Goal: Register for event/course

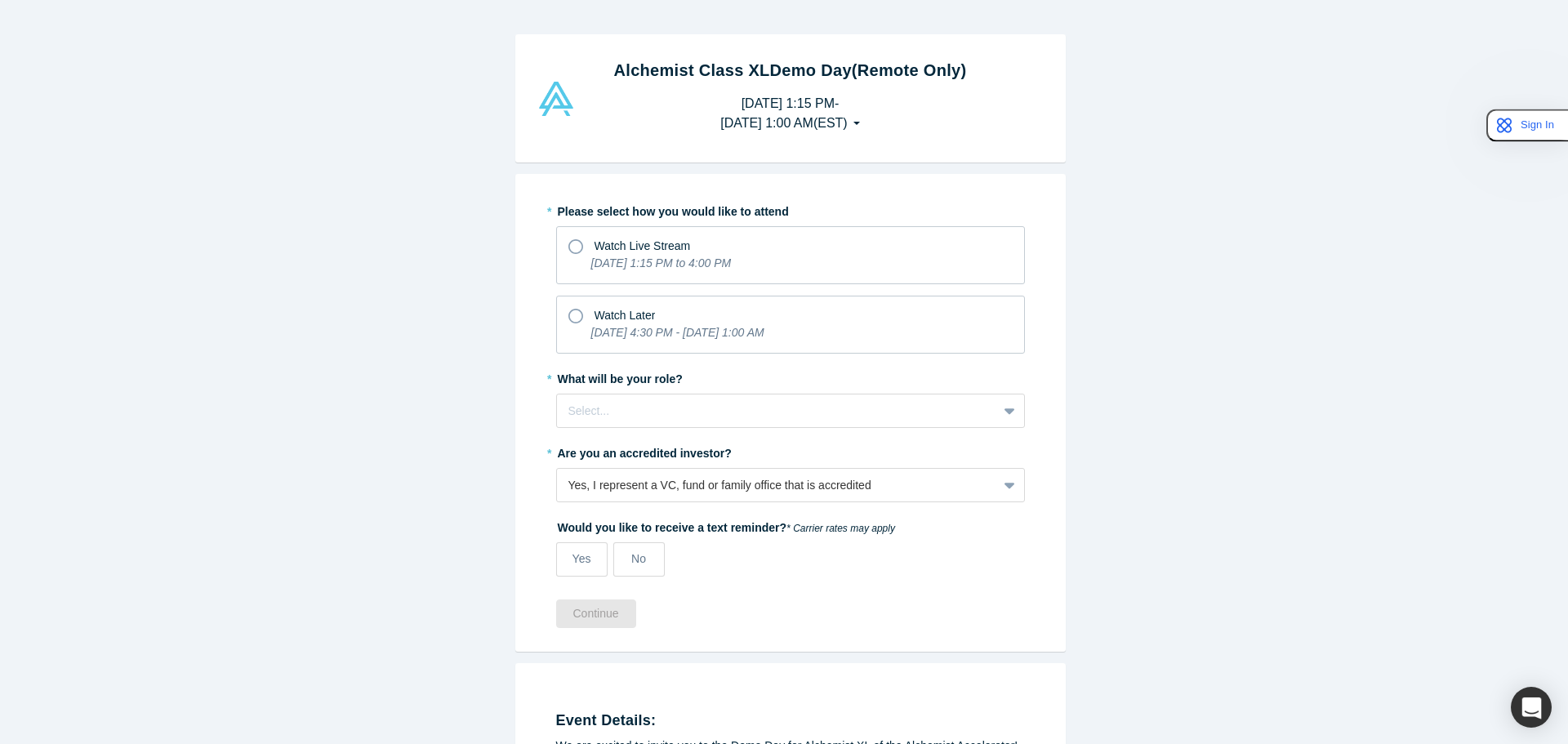
click at [720, 326] on icon "[DATE] 4:30 PM - [DATE] 1:00 AM" at bounding box center [678, 332] width 173 height 13
click at [0, 0] on input "Watch Later [DATE] 4:30 PM - [DATE] 1:00 AM" at bounding box center [0, 0] width 0 height 0
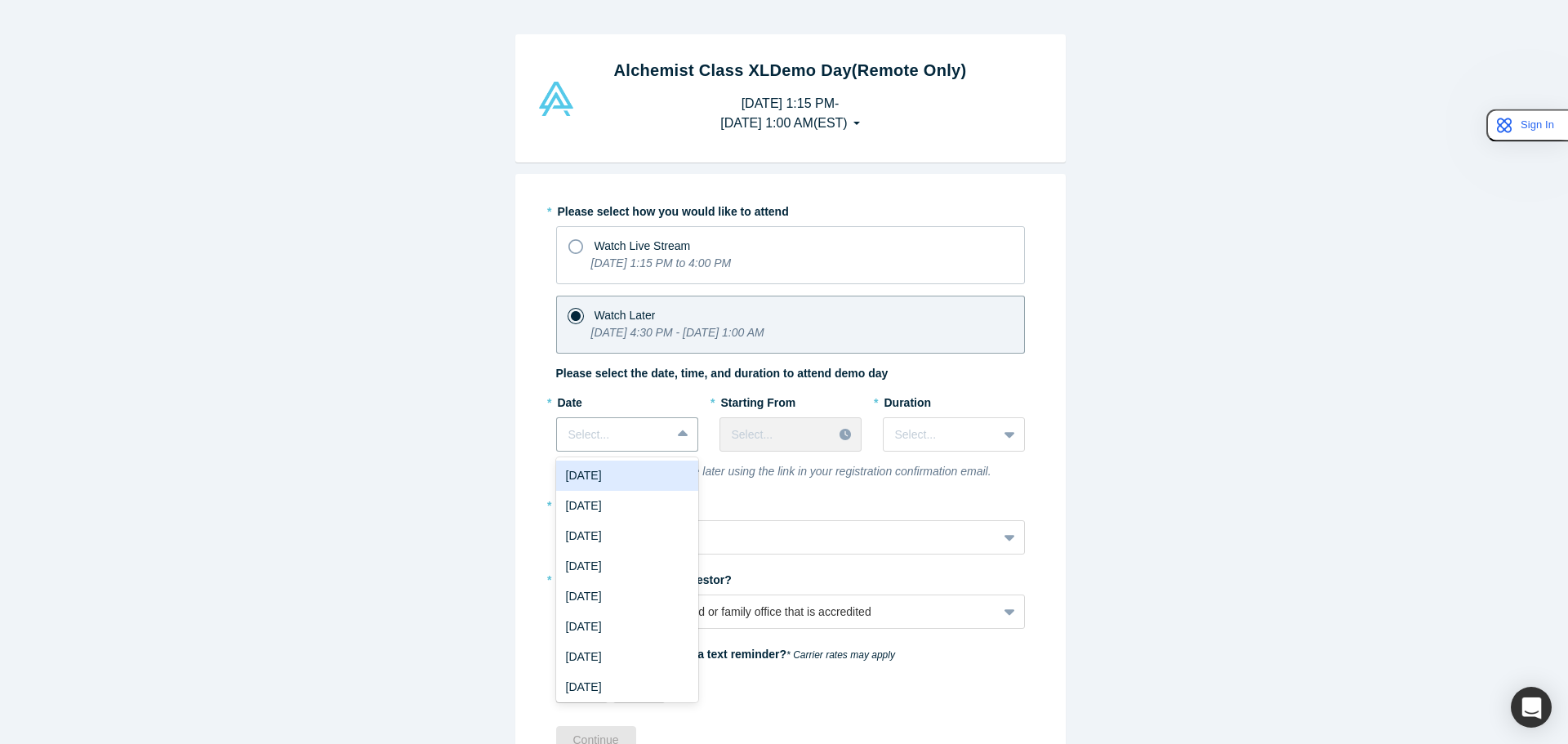
click at [670, 434] on span at bounding box center [670, 435] width 1 height 20
click at [634, 503] on div "[DATE]" at bounding box center [628, 506] width 142 height 30
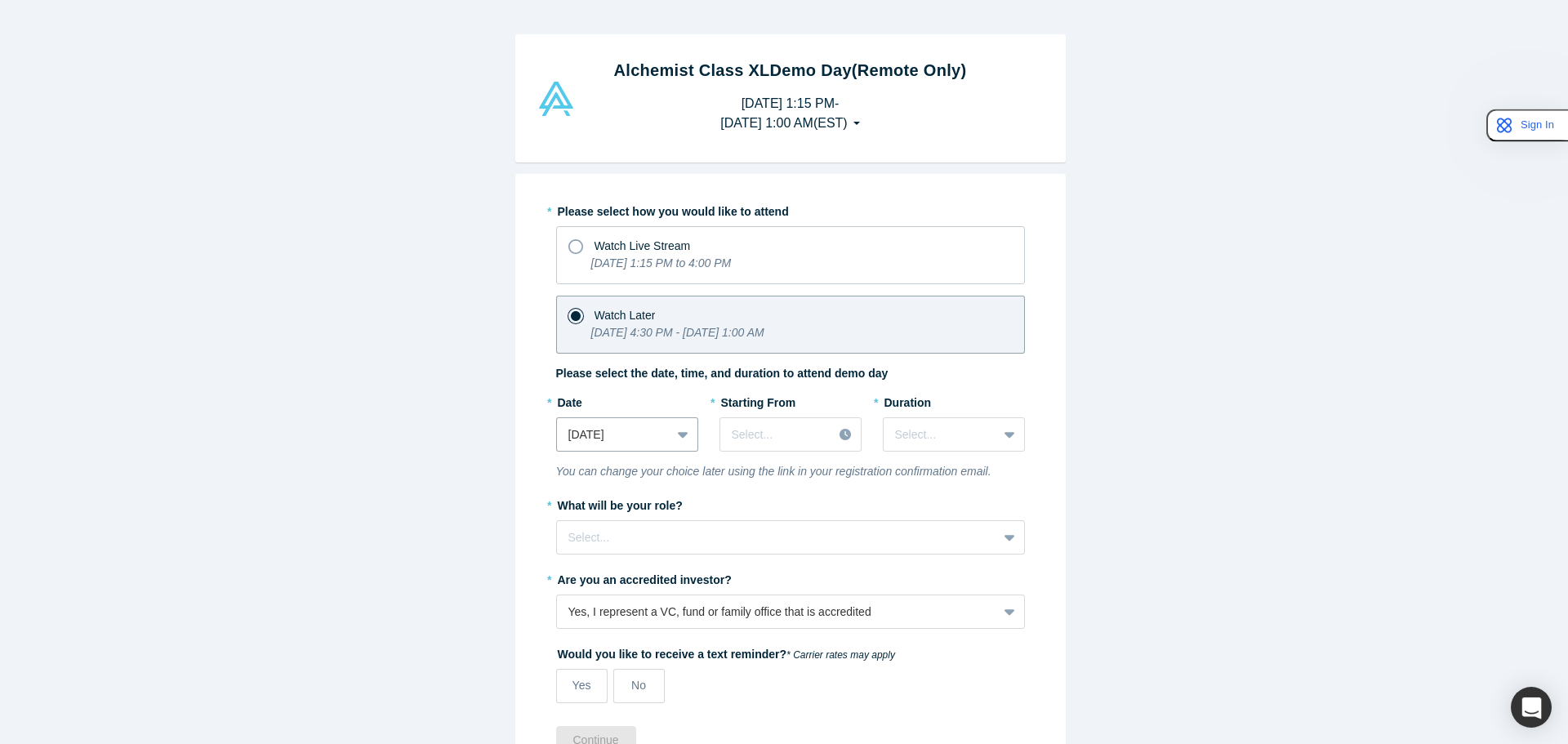
click at [794, 441] on div at bounding box center [777, 435] width 90 height 20
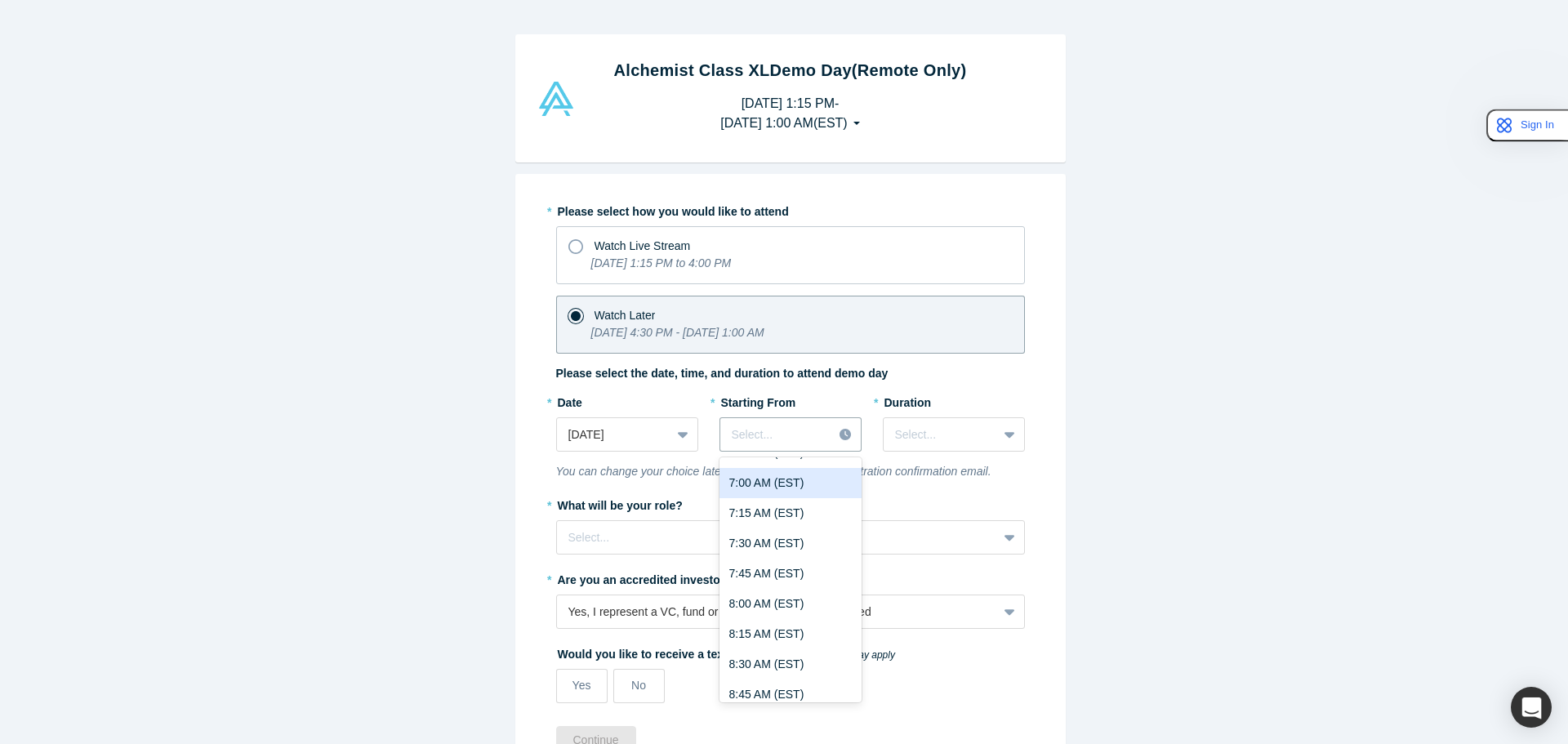
scroll to position [899, 0]
click at [750, 572] on div "8:00 AM (EST)" at bounding box center [790, 574] width 142 height 30
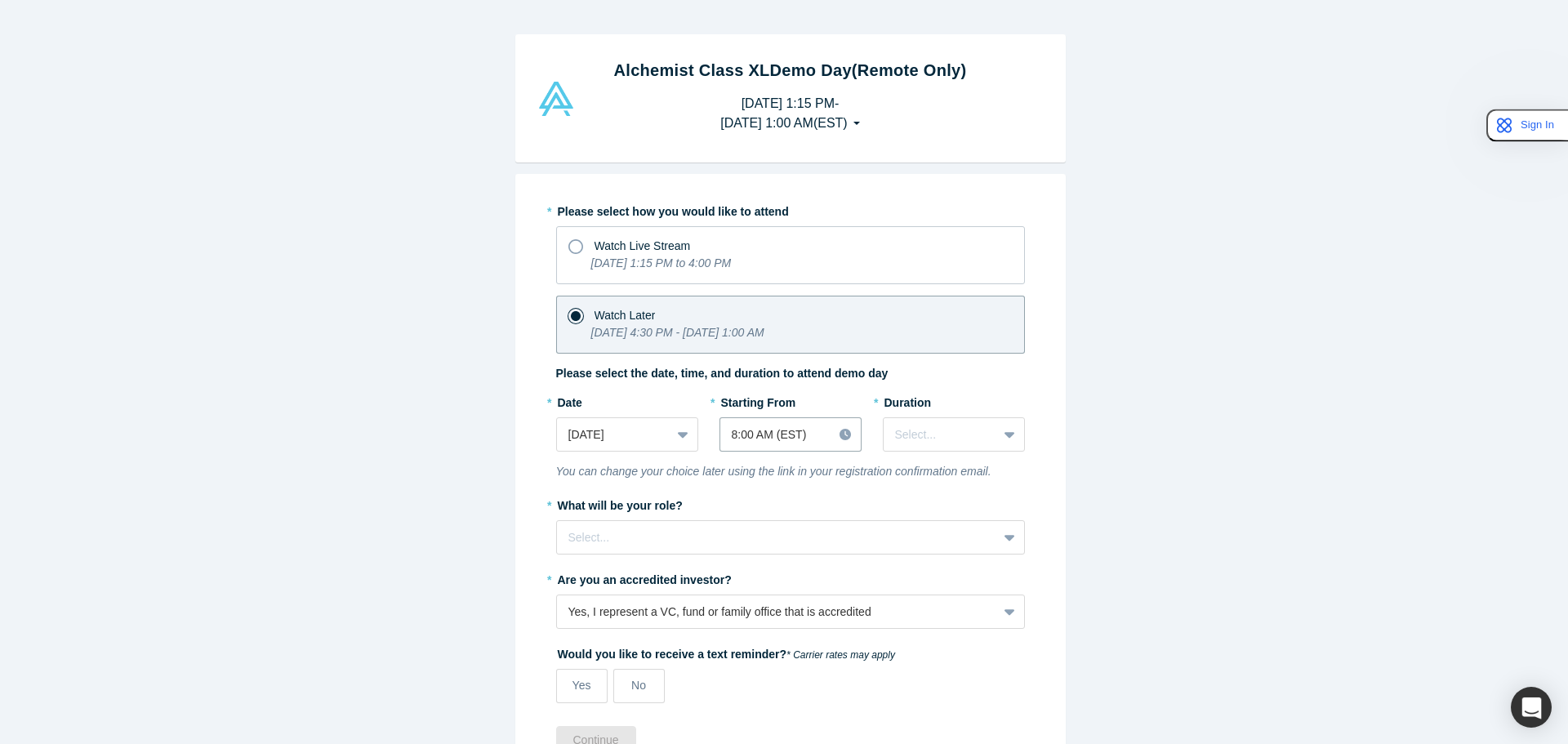
click at [986, 430] on div "Select..." at bounding box center [940, 435] width 114 height 27
click at [930, 629] on div "3 hours" at bounding box center [954, 627] width 142 height 30
click at [802, 434] on div at bounding box center [777, 435] width 90 height 20
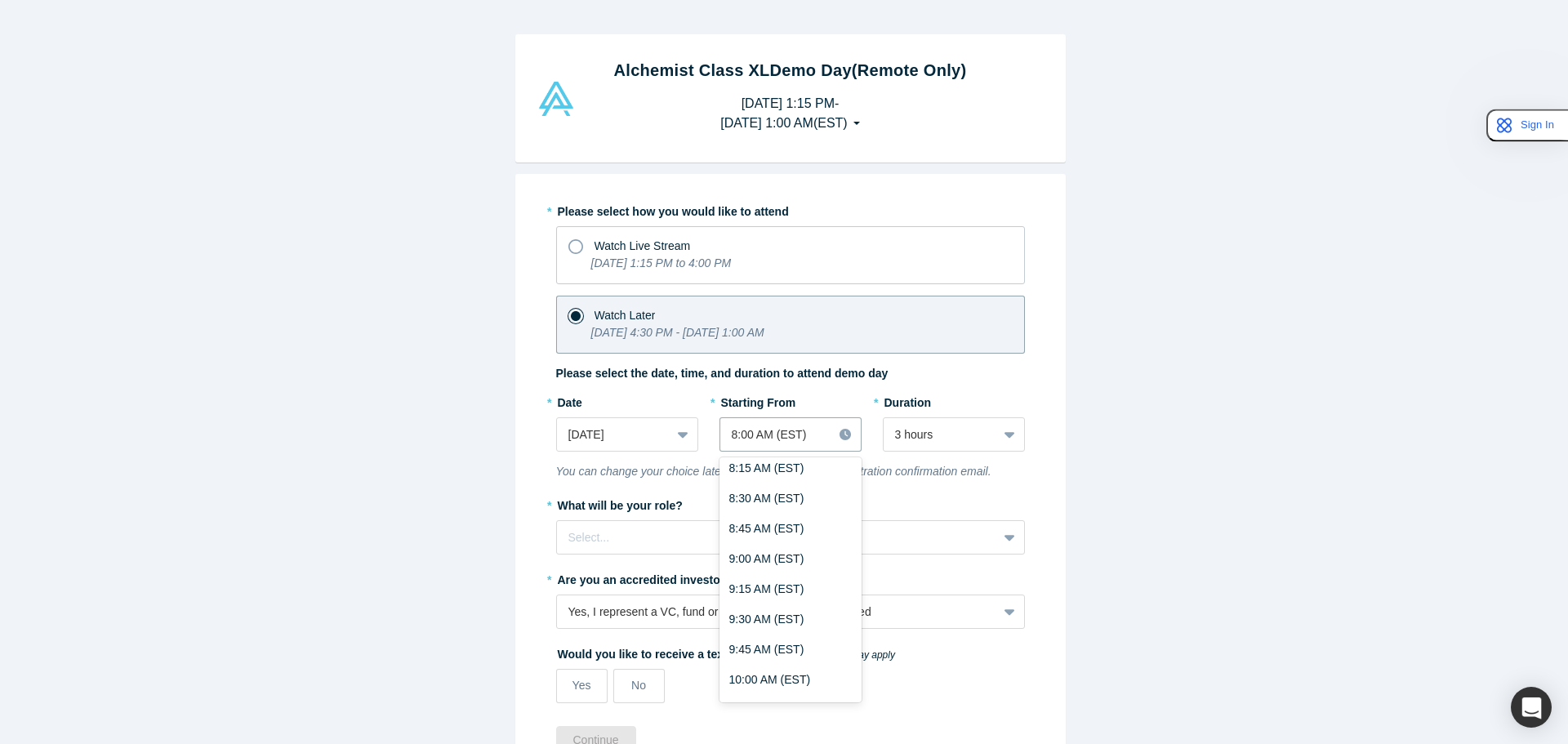
scroll to position [1041, 0]
click at [766, 610] on div "9:30 AM (EST)" at bounding box center [790, 613] width 142 height 30
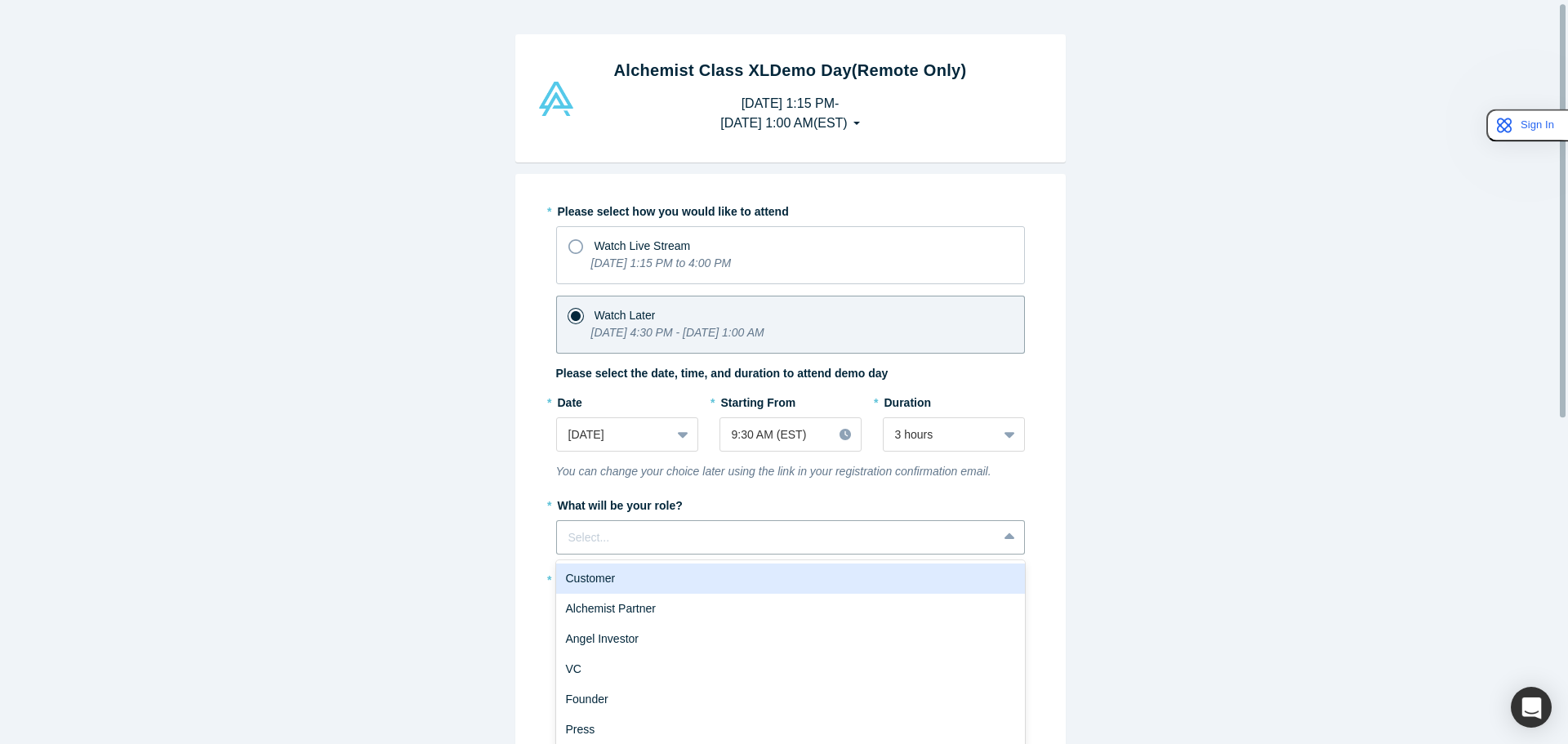
click at [739, 535] on div at bounding box center [777, 538] width 417 height 20
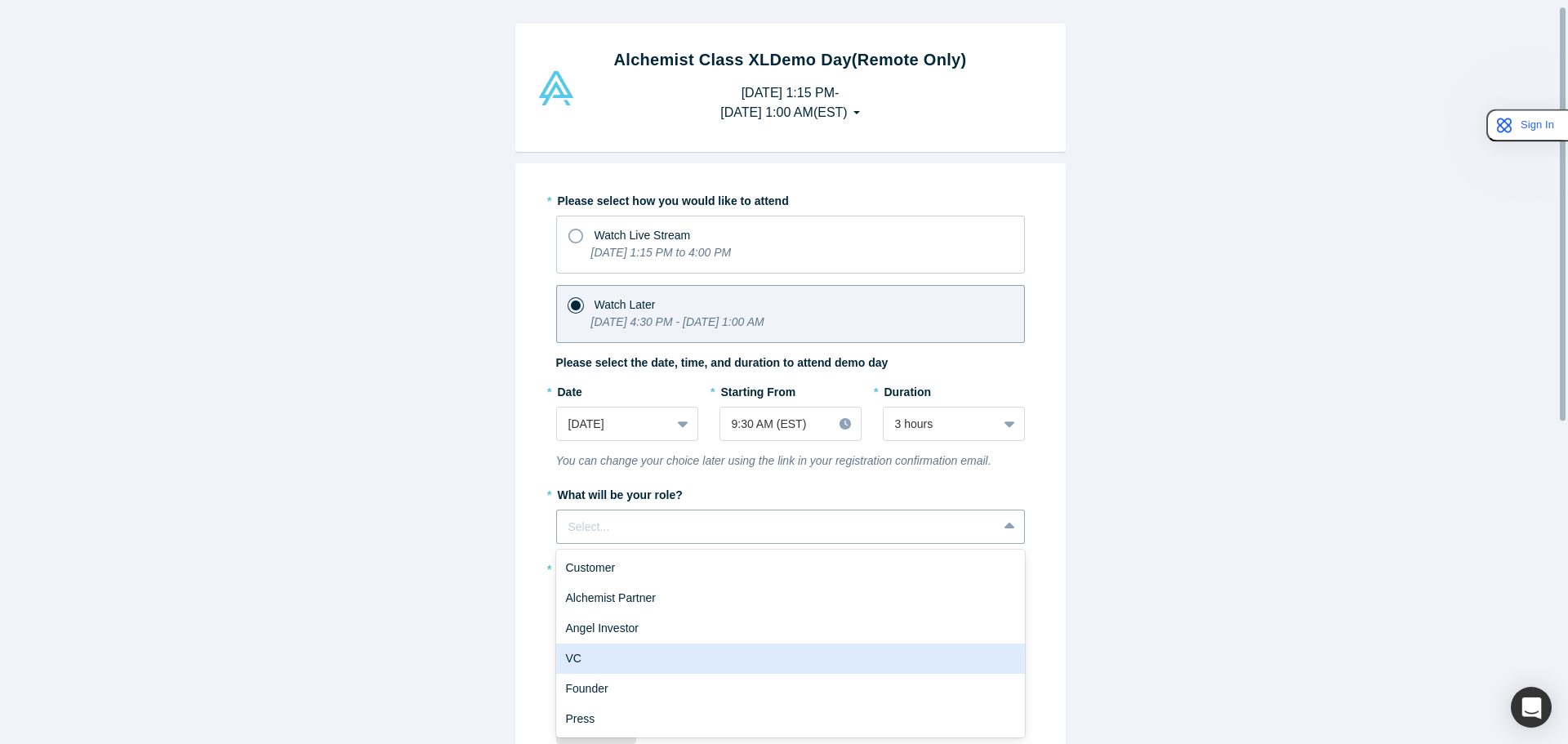
click at [618, 666] on div "VC" at bounding box center [791, 659] width 469 height 30
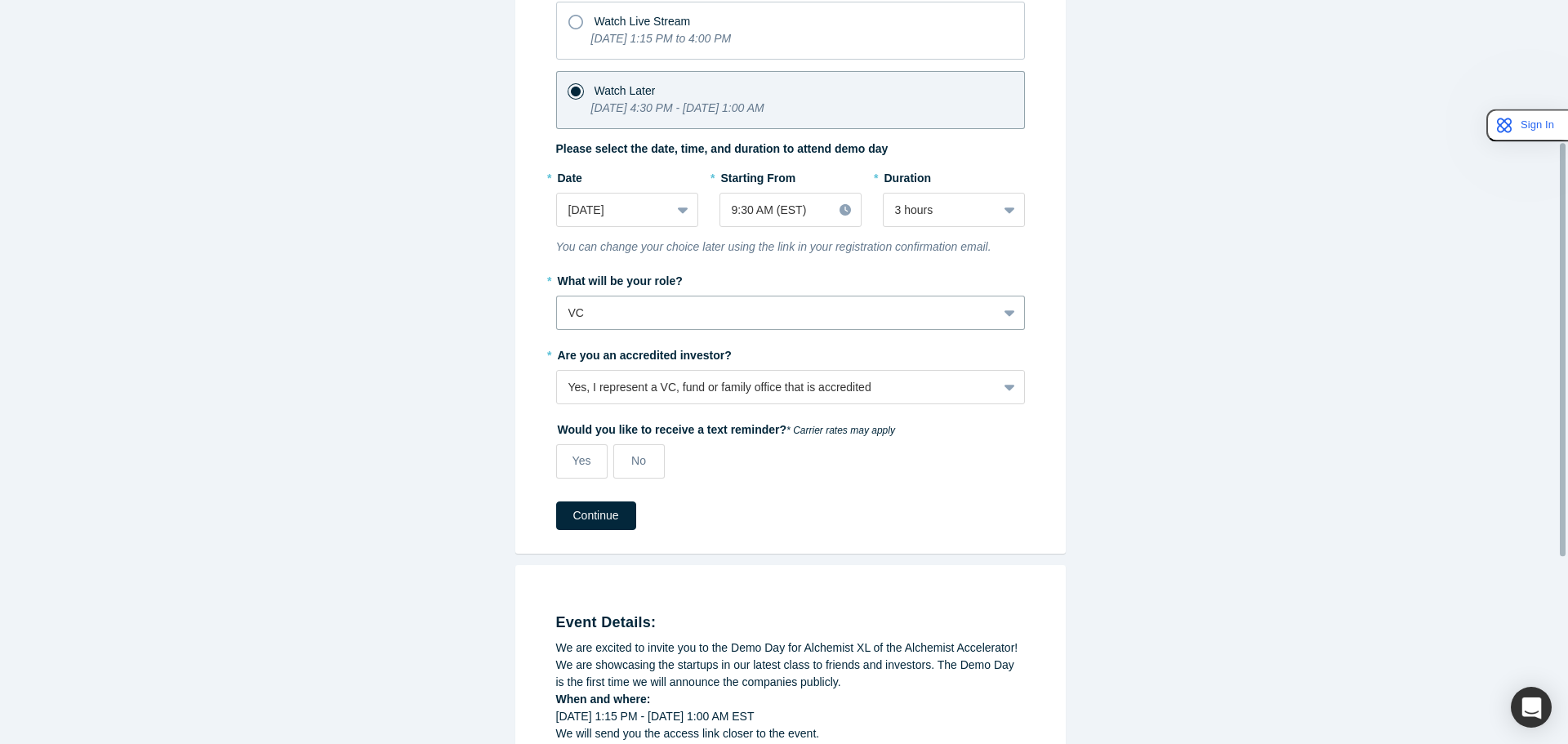
scroll to position [256, 0]
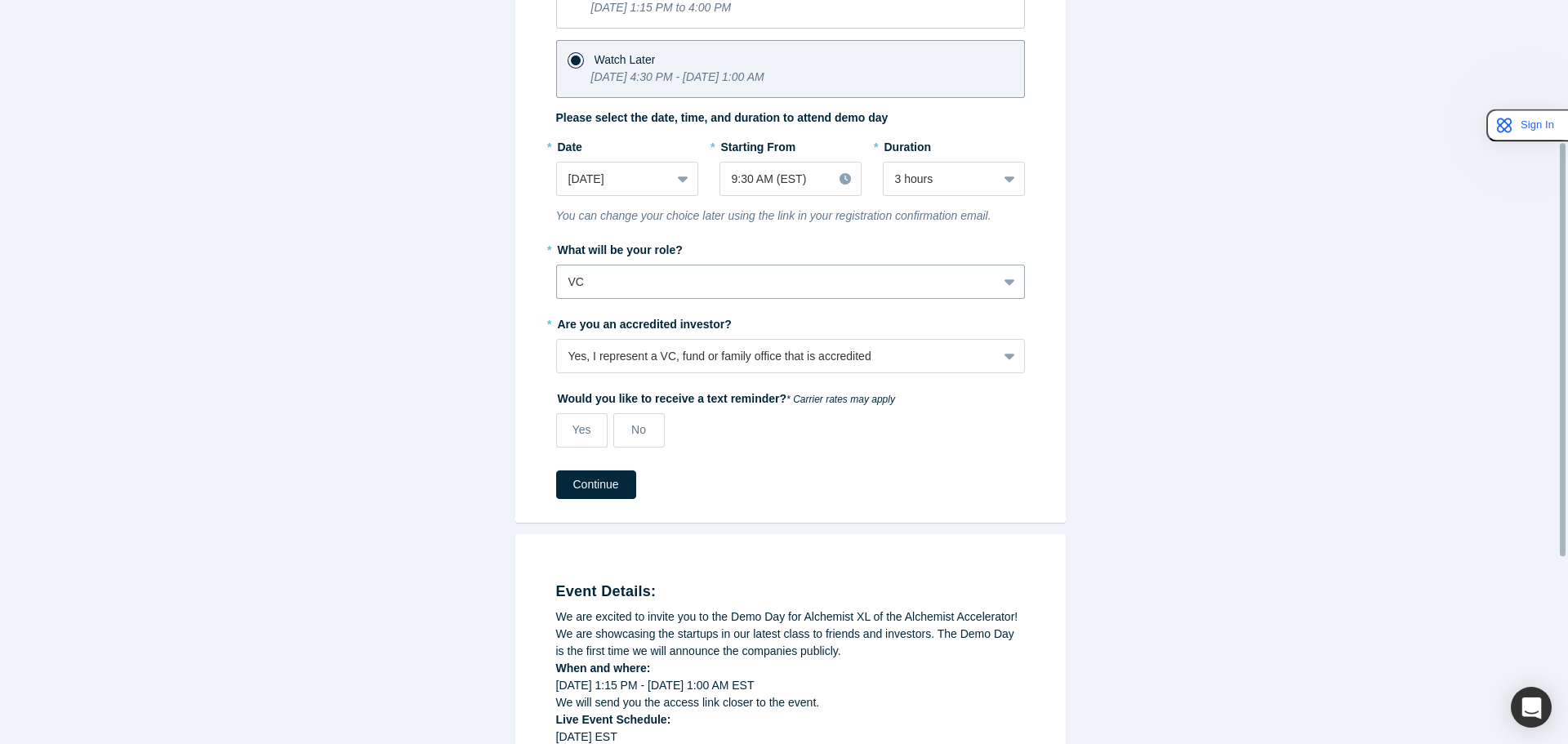
click at [718, 354] on div "Yes, I represent a VC, fund or family office that is accredited" at bounding box center [777, 357] width 417 height 17
click at [493, 356] on div "Alchemist Class XL Demo Day (Remote Only) [DATE] 1:15 PM - [DATE] 1:00 AM ( EST…" at bounding box center [790, 378] width 1581 height 757
click at [631, 431] on span "No" at bounding box center [638, 429] width 15 height 13
click at [0, 0] on input "No" at bounding box center [0, 0] width 0 height 0
click at [598, 491] on button "Continue" at bounding box center [597, 484] width 80 height 28
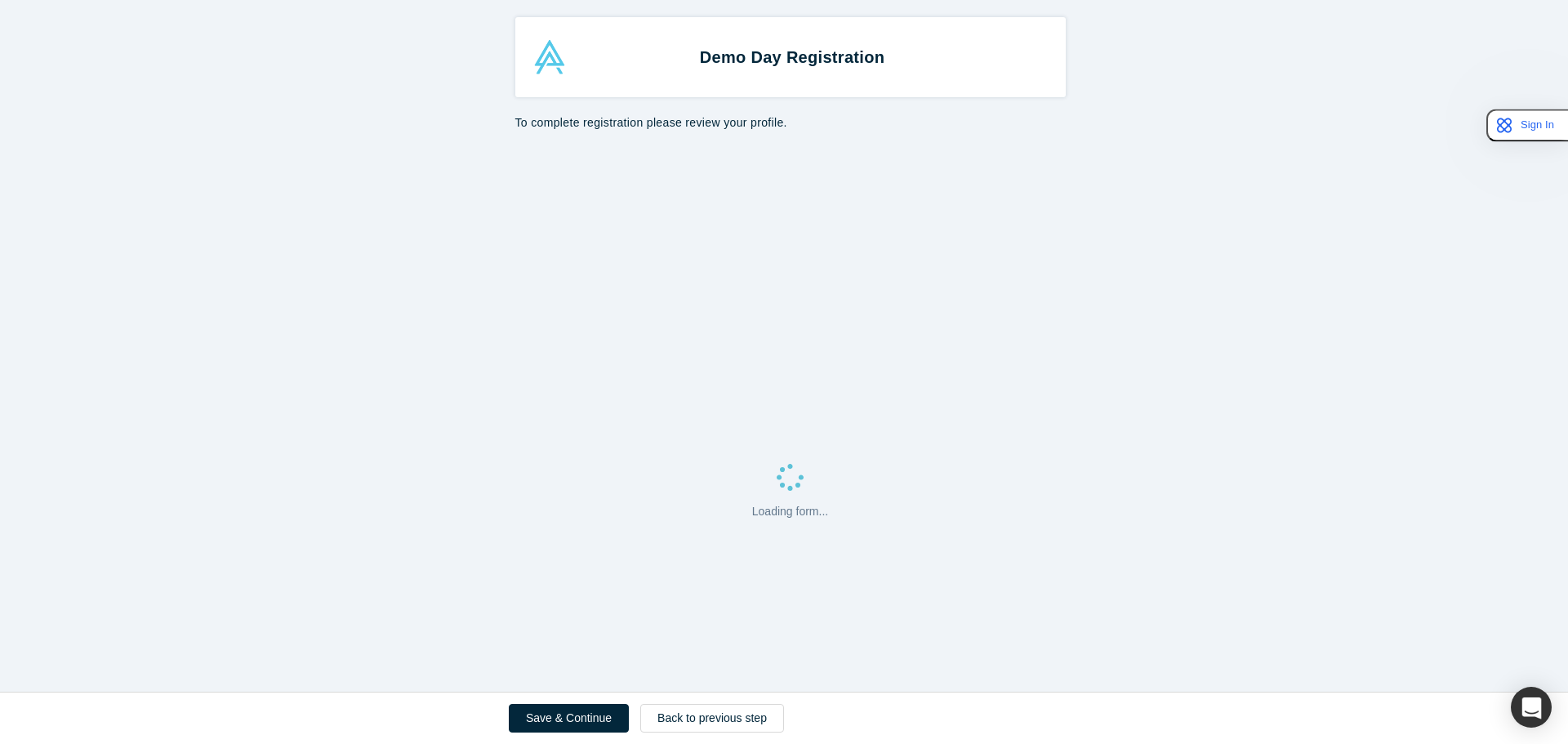
select select "US"
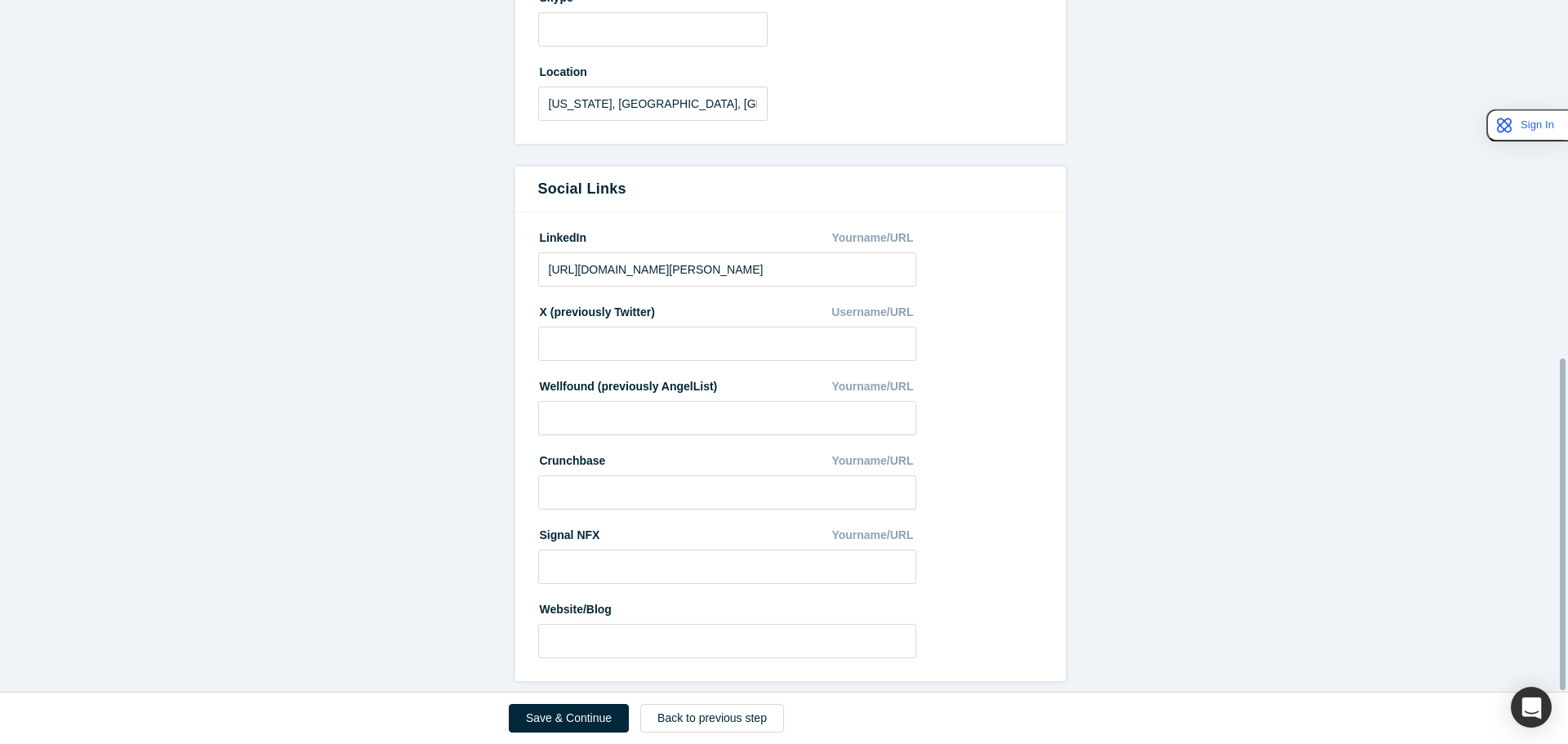
scroll to position [747, 0]
click at [550, 718] on button "Save & Continue" at bounding box center [569, 718] width 120 height 28
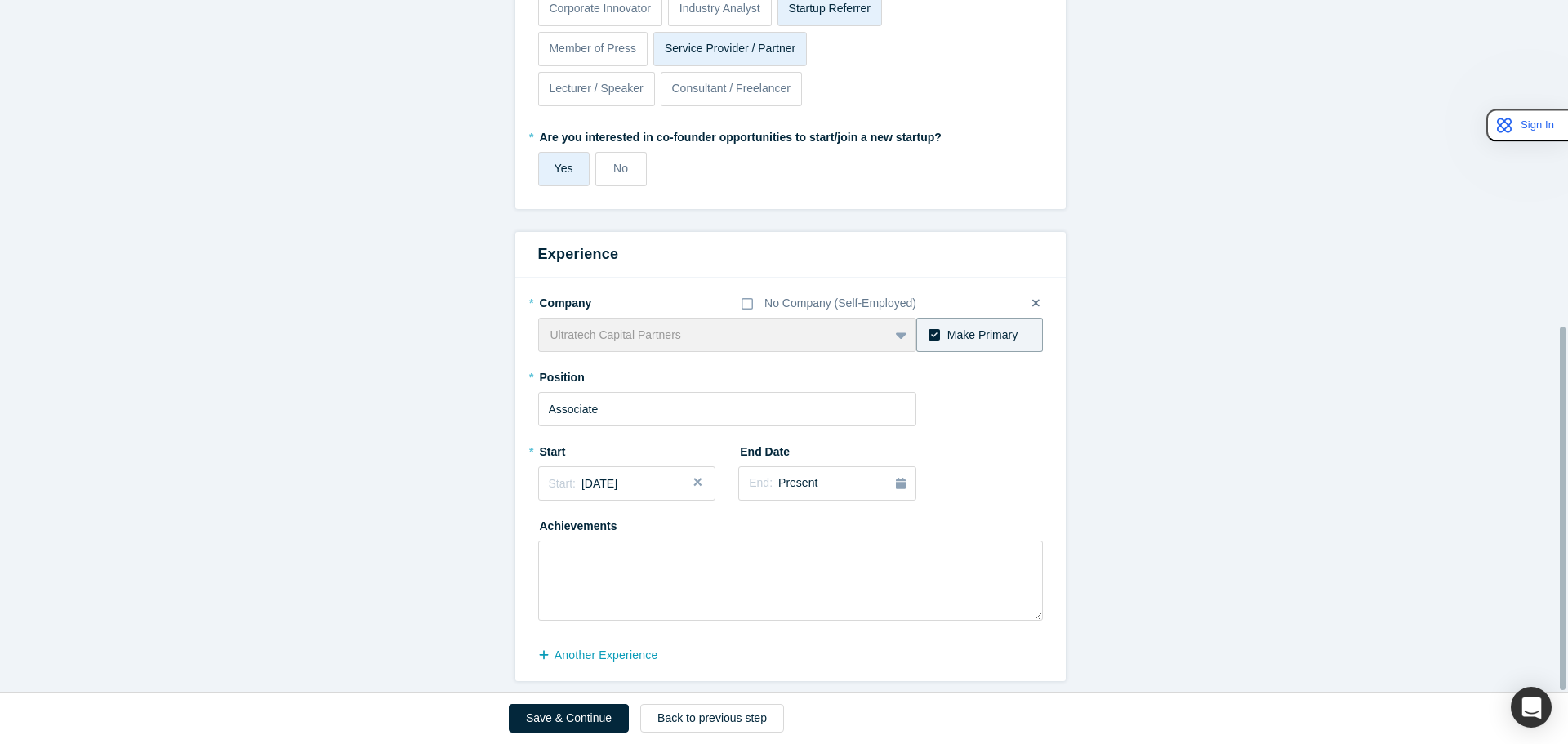
scroll to position [621, 0]
click at [545, 718] on button "Save & Continue" at bounding box center [569, 718] width 120 height 28
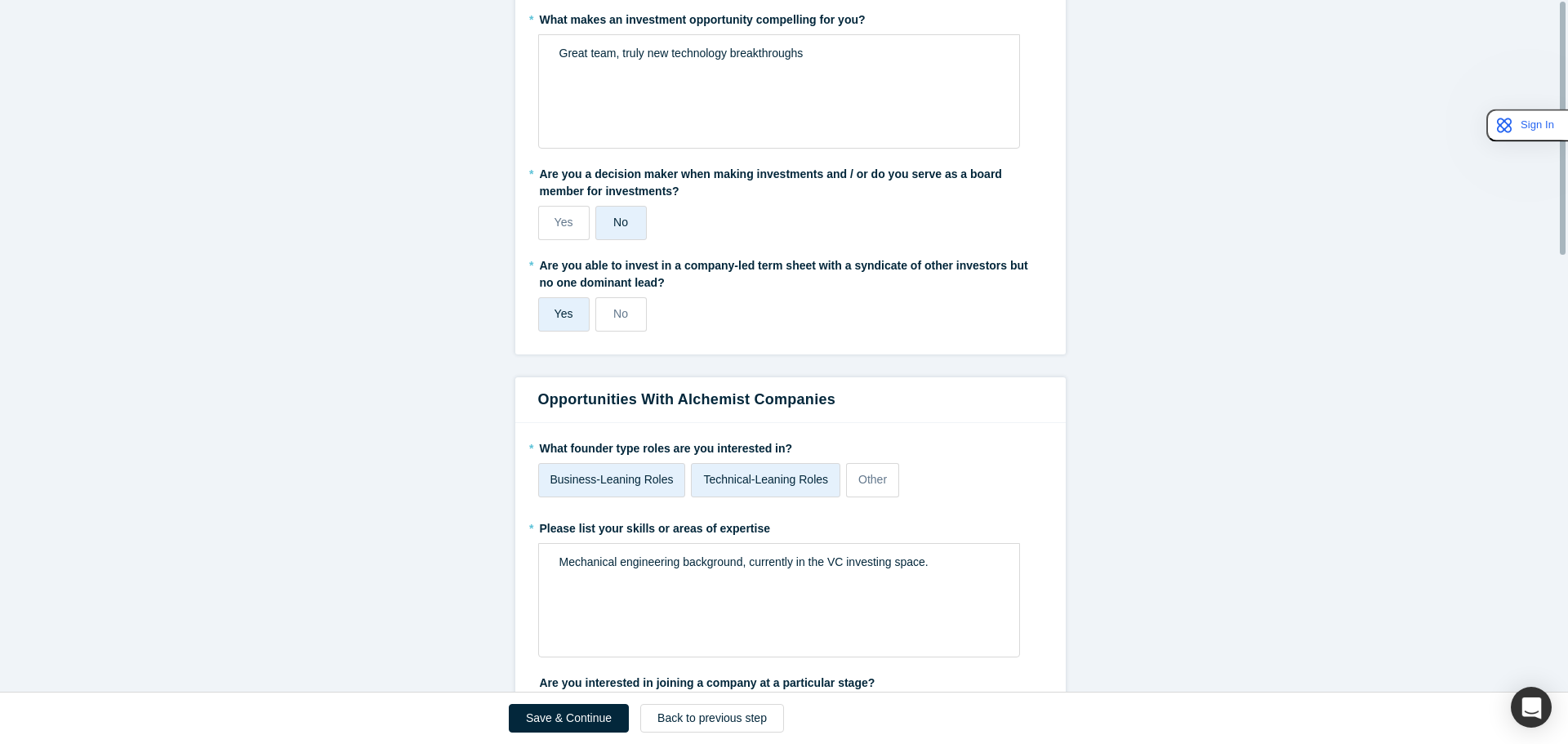
scroll to position [0, 0]
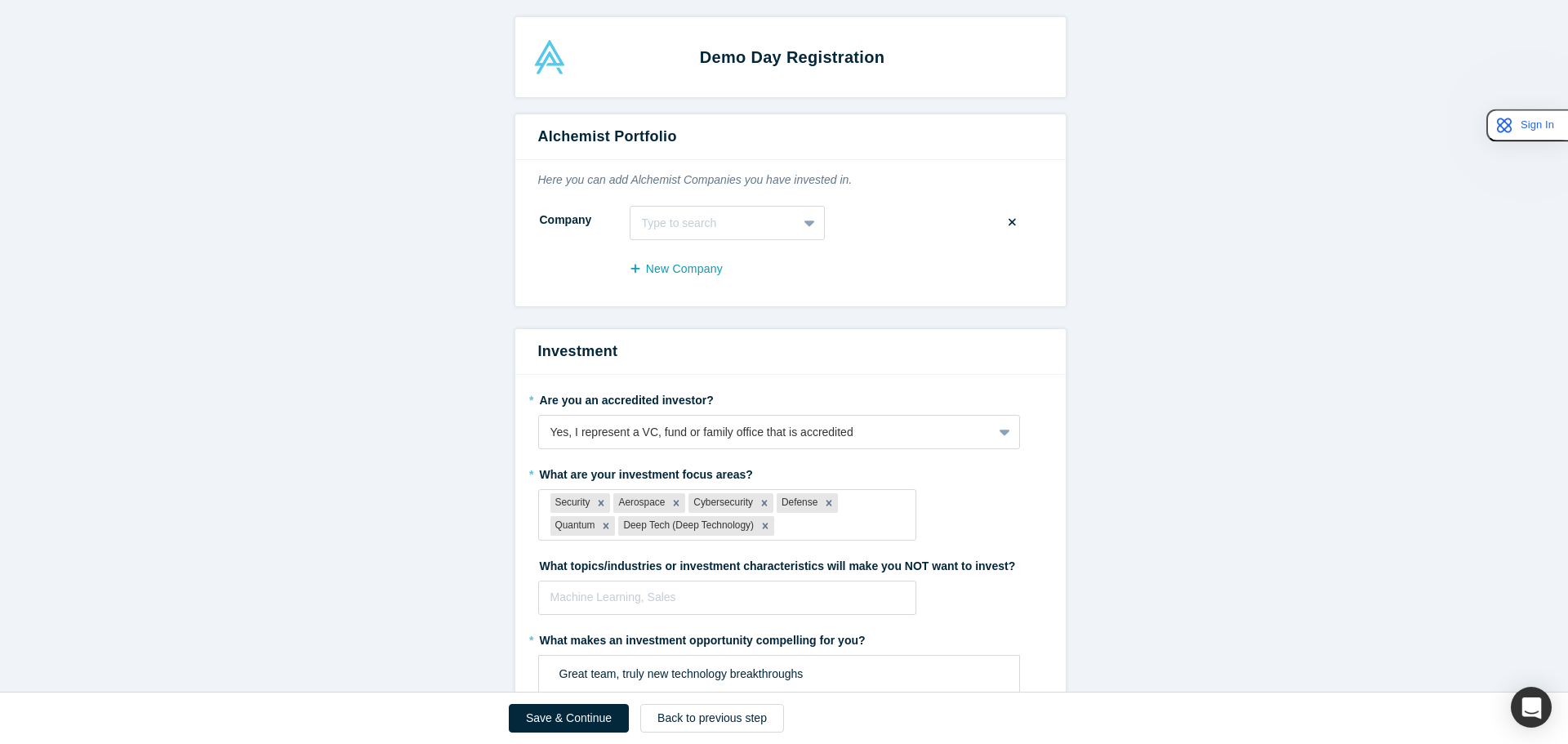
click at [706, 228] on div at bounding box center [714, 223] width 144 height 20
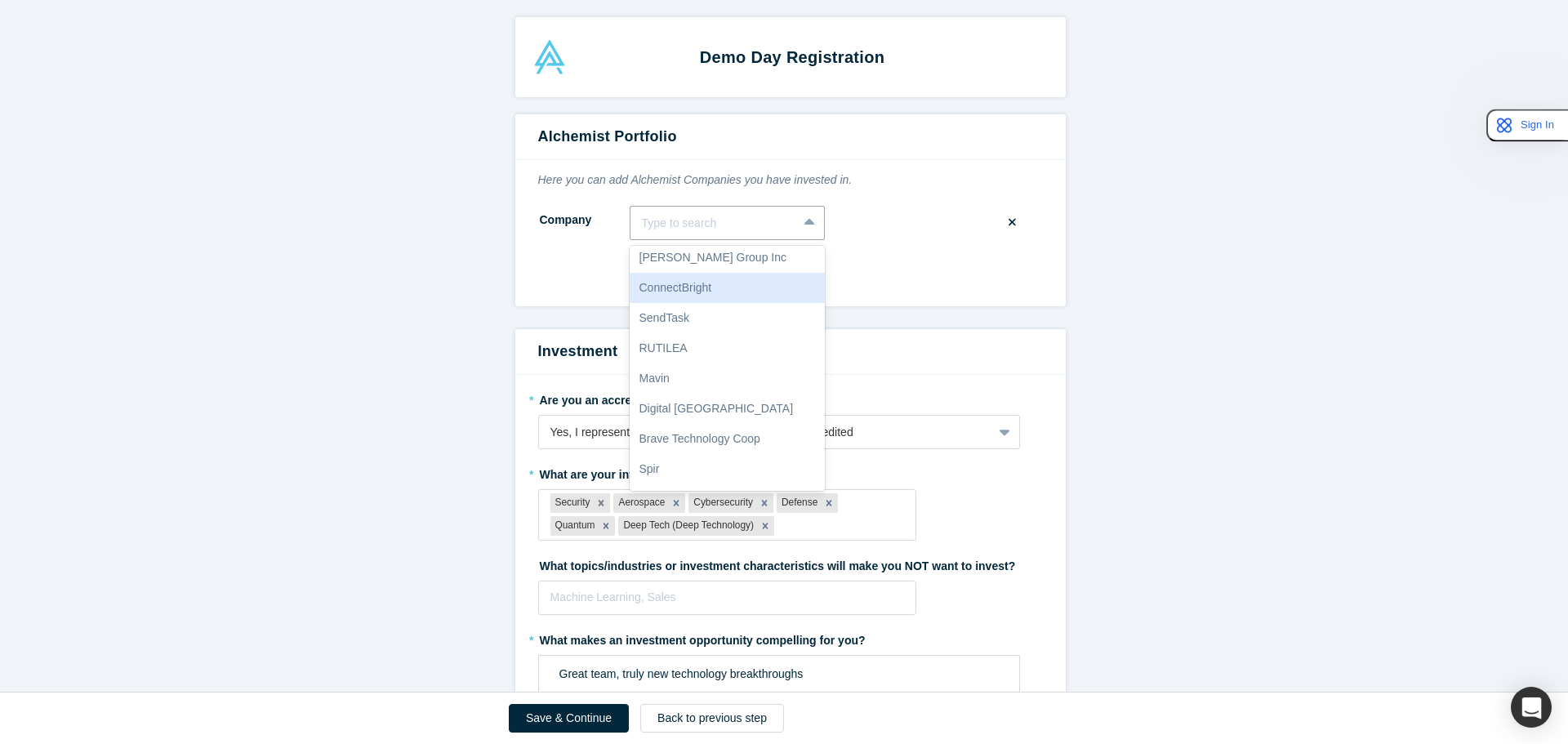
scroll to position [702, 0]
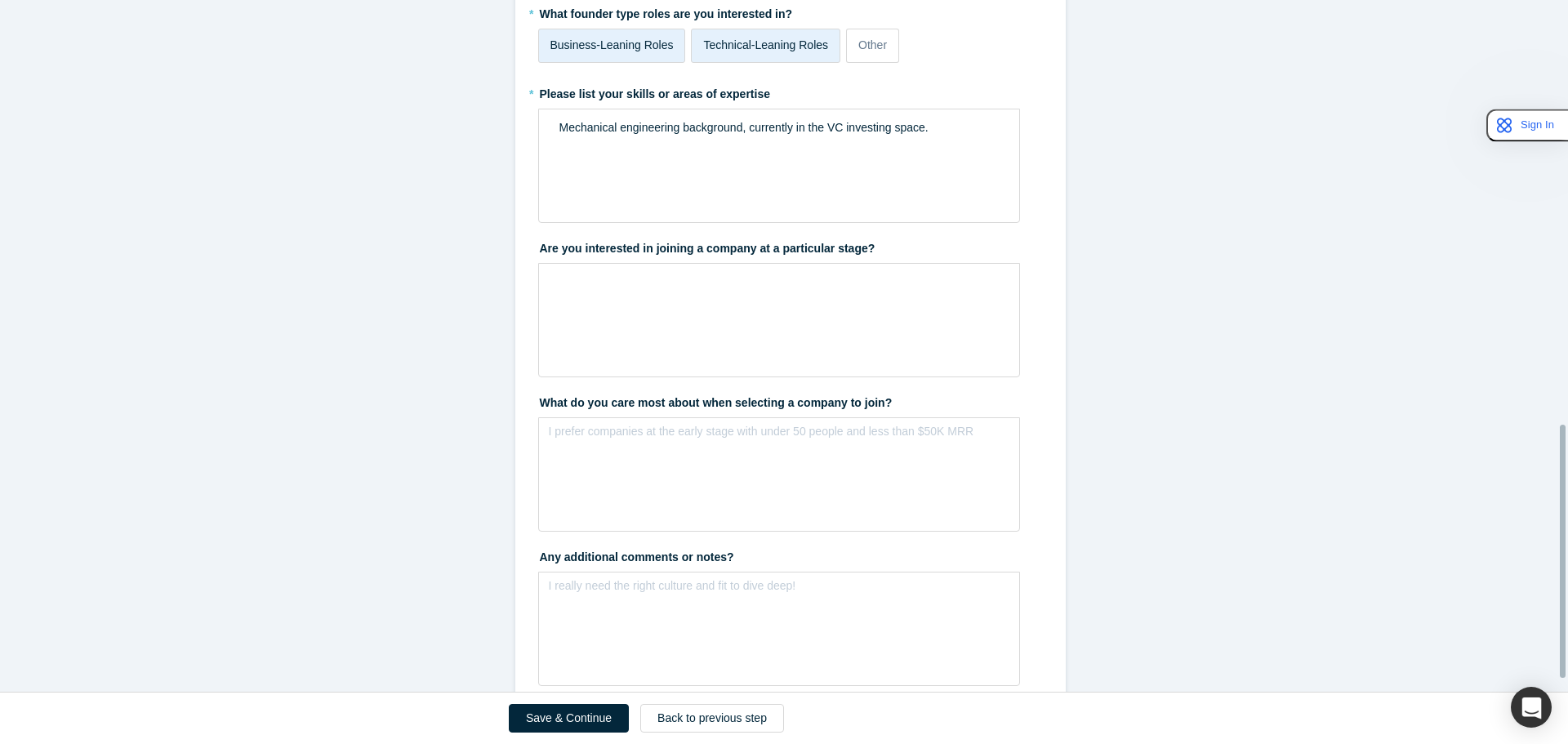
scroll to position [1195, 0]
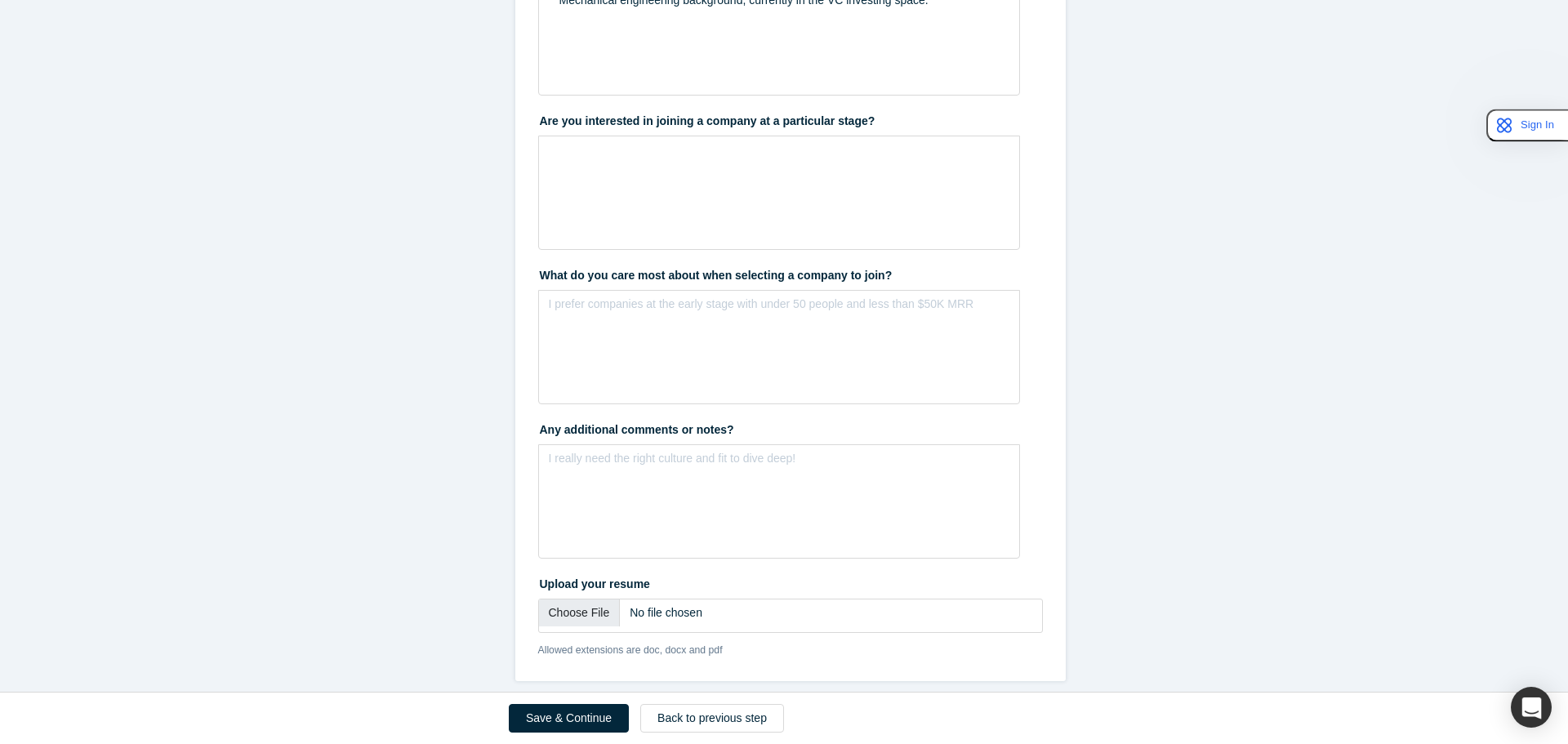
click at [559, 715] on button "Save & Continue" at bounding box center [569, 718] width 120 height 28
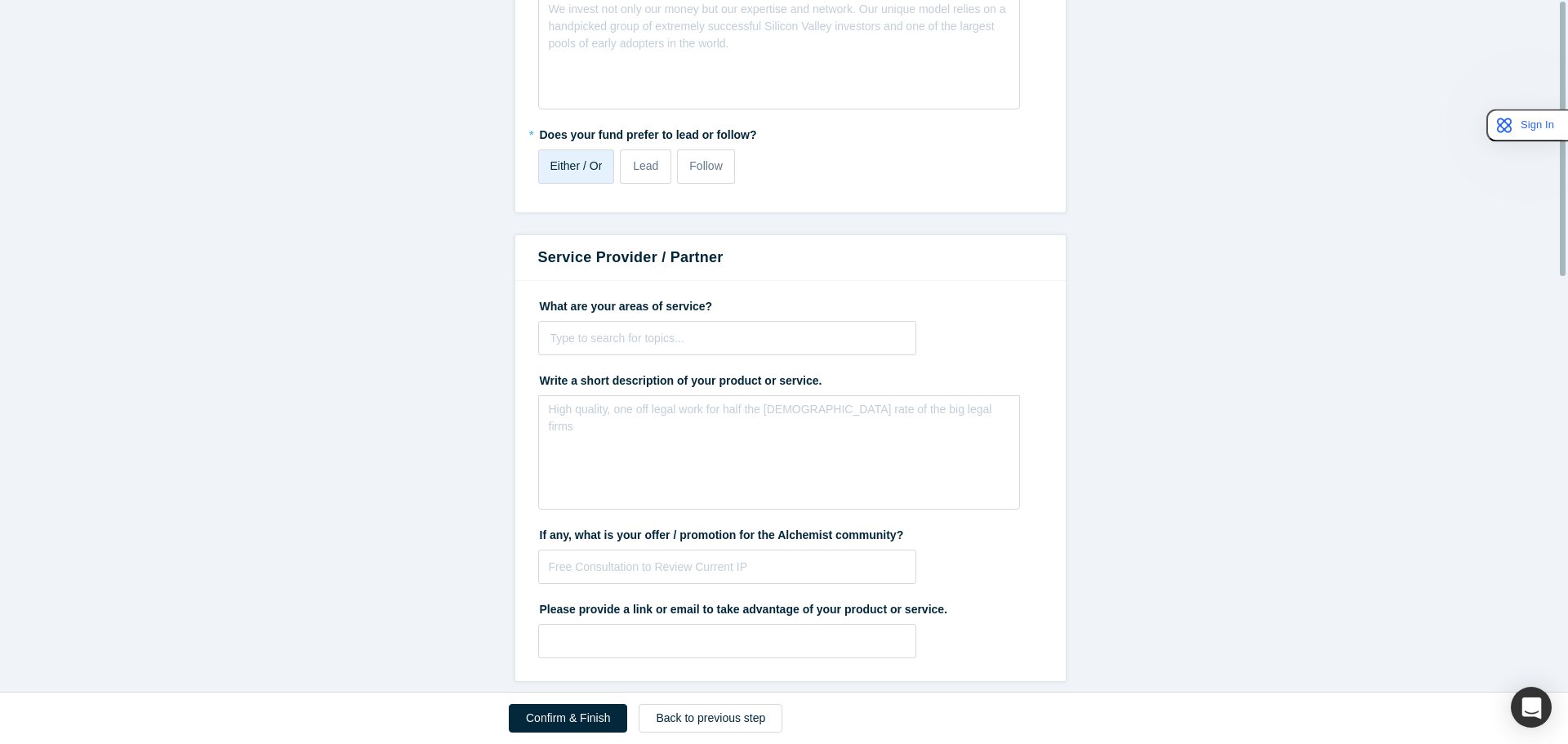
scroll to position [0, 0]
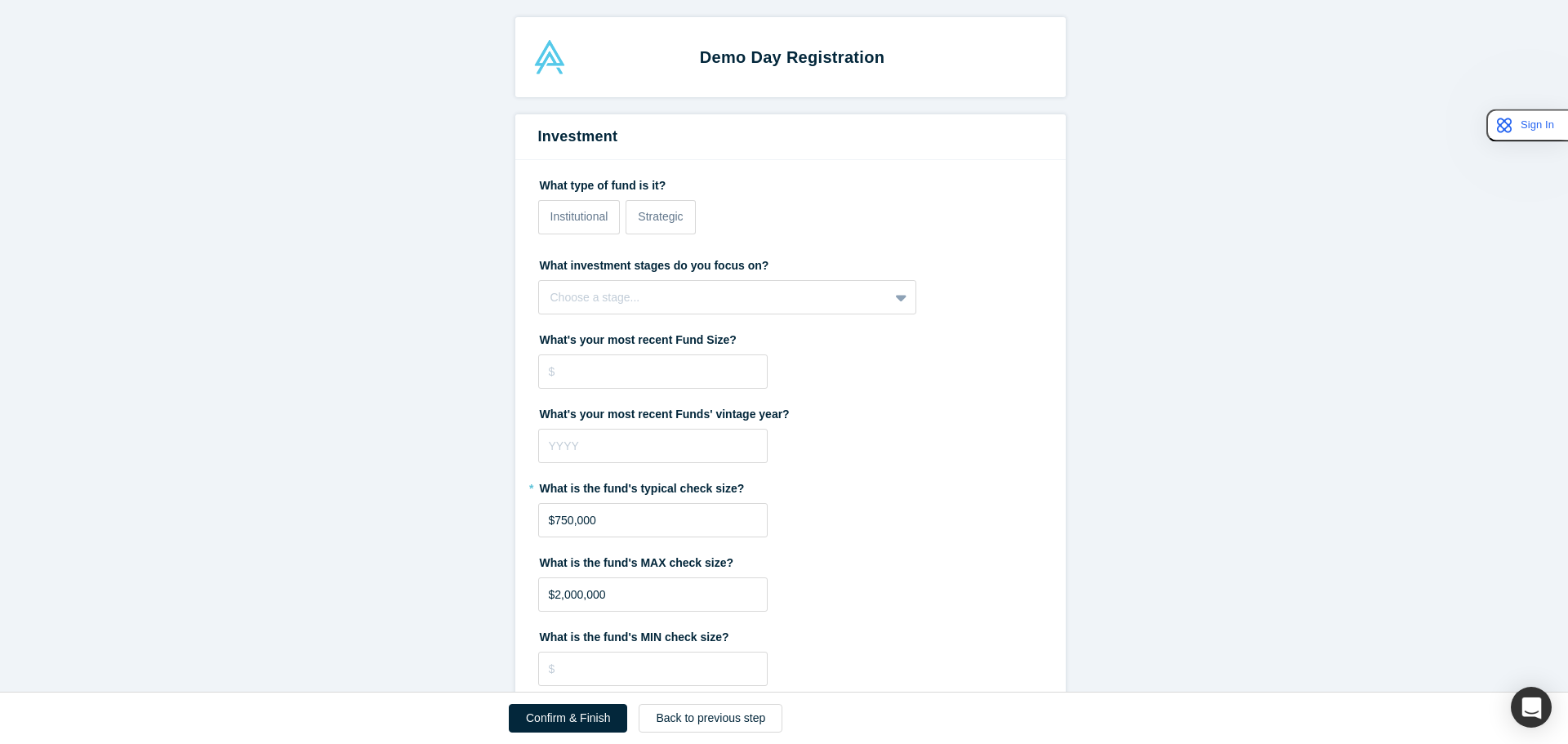
click at [562, 718] on button "Confirm & Finish" at bounding box center [568, 718] width 118 height 28
click at [562, 718] on div "Confirm & Finish" at bounding box center [568, 718] width 118 height 28
